Goal: Information Seeking & Learning: Learn about a topic

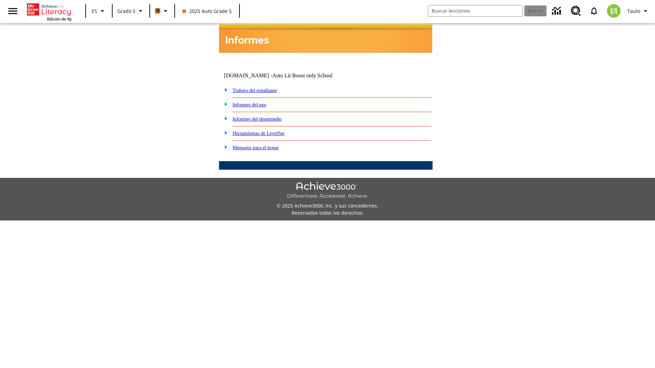
click at [266, 116] on link "Informes del desempeño" at bounding box center [257, 118] width 49 height 5
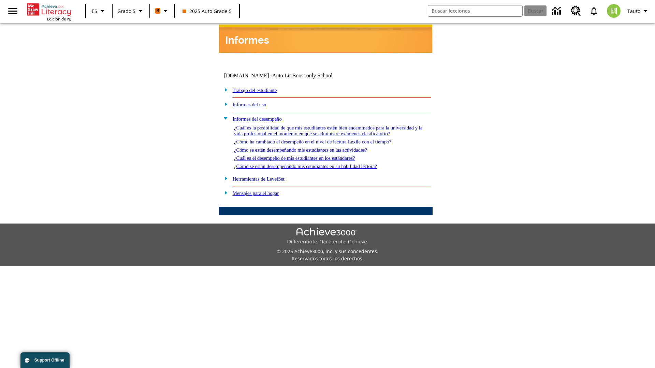
click at [324, 125] on link "¿Cuál es la posibilidad de que mis estudiantes estén bien encaminados para la u…" at bounding box center [328, 130] width 188 height 11
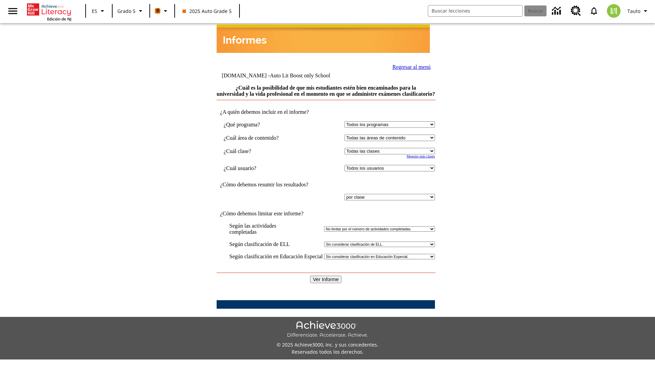
click at [388, 151] on select "Seleccionar una clase: Todas las clases 2025 Auto Grade 5 OL 2025 Auto Grade 6" at bounding box center [389, 151] width 90 height 6
select select "11133131"
